Goal: Go to known website: Access a specific website the user already knows

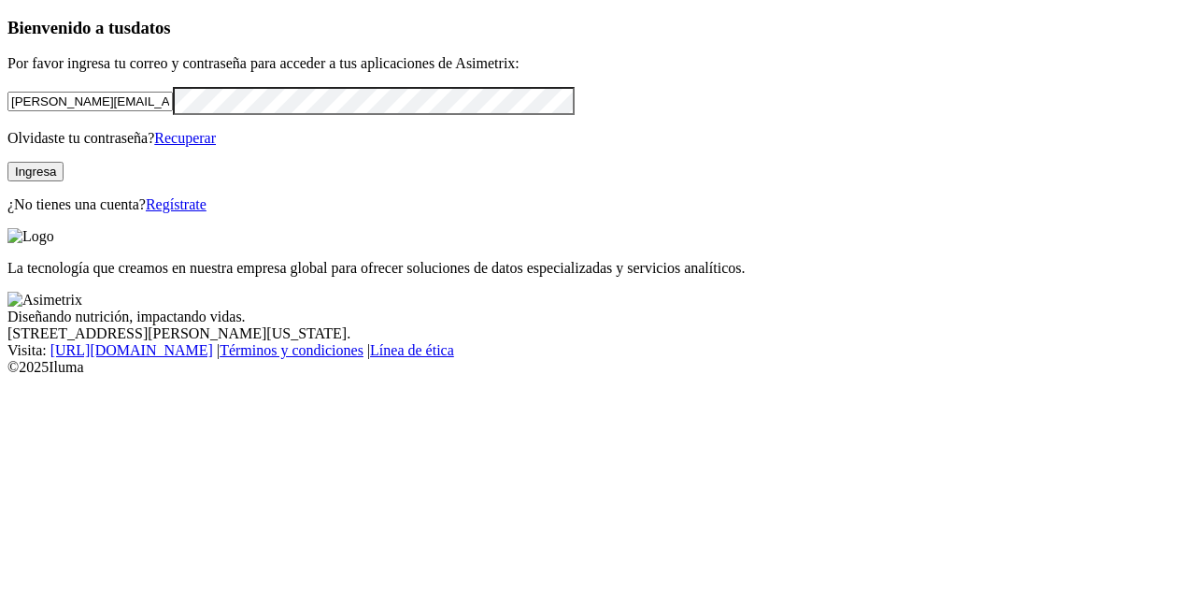
drag, startPoint x: 232, startPoint y: 121, endPoint x: 0, endPoint y: 108, distance: 232.1
click at [7, 108] on div "Bienvenido a tus datos Por favor ingresa tu correo y contraseña para acceder a …" at bounding box center [597, 115] width 1181 height 195
type input "[PERSON_NAME][EMAIL_ADDRESS][DOMAIN_NAME]"
click at [7, 171] on div "Bienvenido a tus datos Por favor ingresa tu correo y contraseña para acceder a …" at bounding box center [597, 115] width 1181 height 195
click input "submit" at bounding box center [0, 0] width 0 height 0
